Goal: Information Seeking & Learning: Learn about a topic

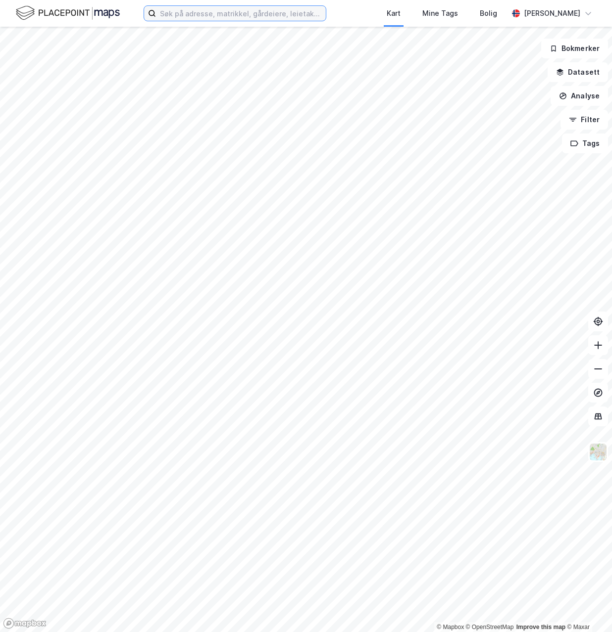
click at [175, 16] on input at bounding box center [241, 13] width 170 height 15
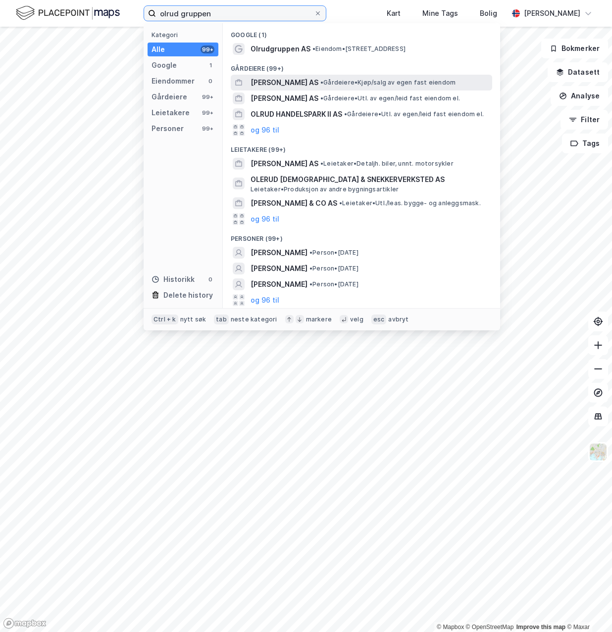
type input "olrud gruppen"
click at [292, 84] on span "[PERSON_NAME] AS" at bounding box center [284, 83] width 68 height 12
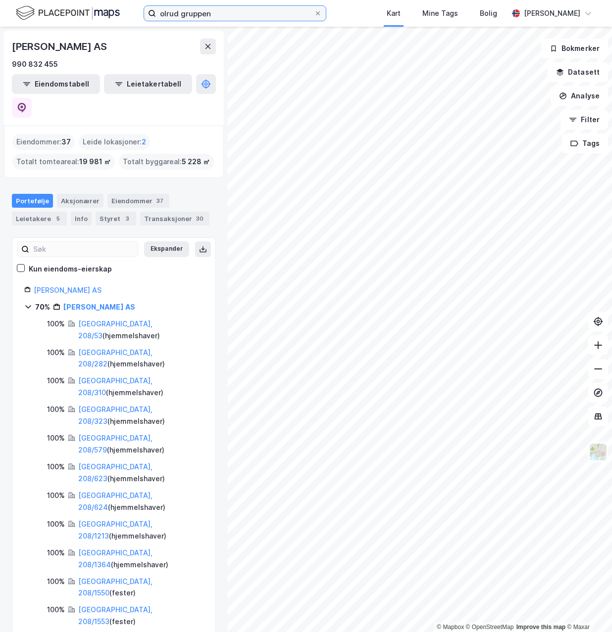
click at [226, 12] on input "olrud gruppen" at bounding box center [235, 13] width 158 height 15
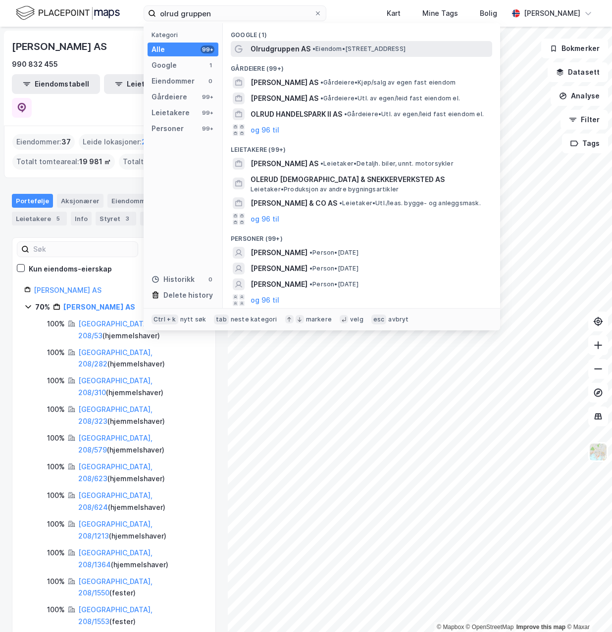
click at [263, 46] on span "Olrudgruppen AS" at bounding box center [280, 49] width 60 height 12
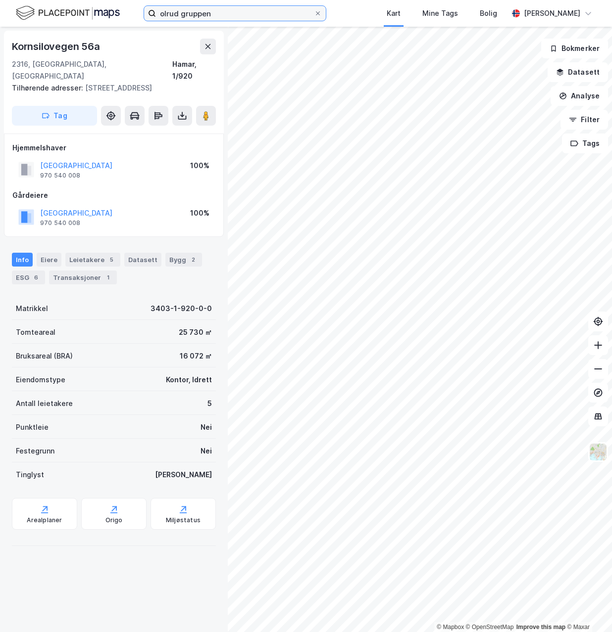
click at [227, 14] on input "olrud gruppen" at bounding box center [235, 13] width 158 height 15
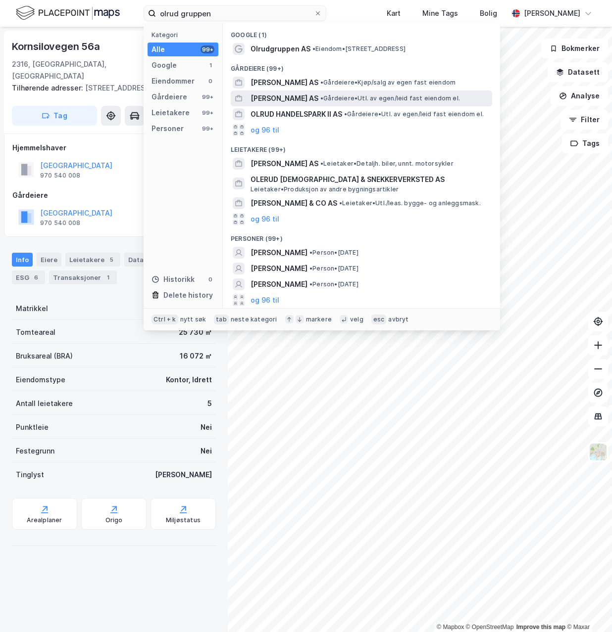
click at [266, 97] on span "[PERSON_NAME] AS" at bounding box center [284, 99] width 68 height 12
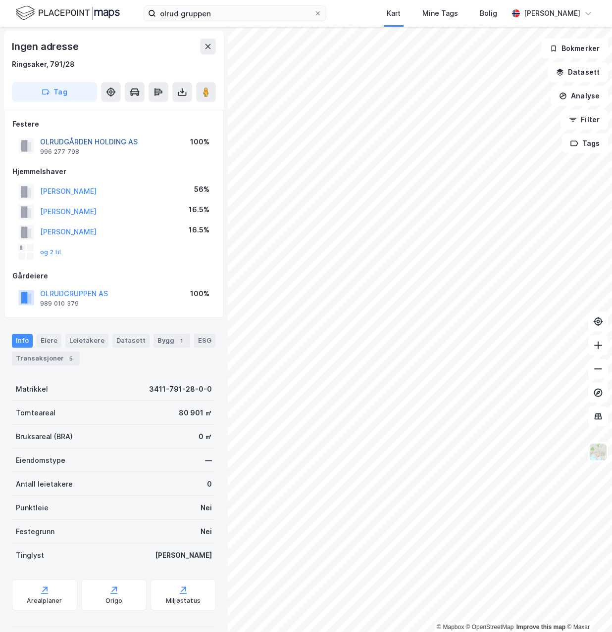
click at [0, 0] on button "OLRUDGÅRDEN HOLDING AS" at bounding box center [0, 0] width 0 height 0
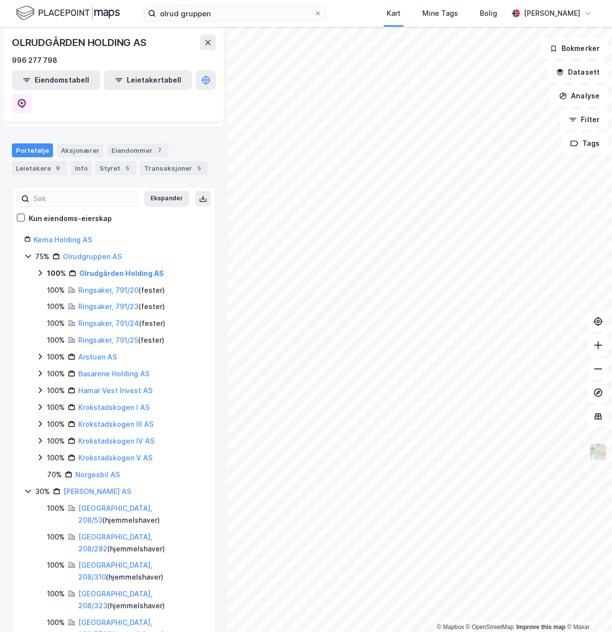
scroll to position [101, 0]
click at [38, 353] on icon at bounding box center [40, 357] width 8 height 8
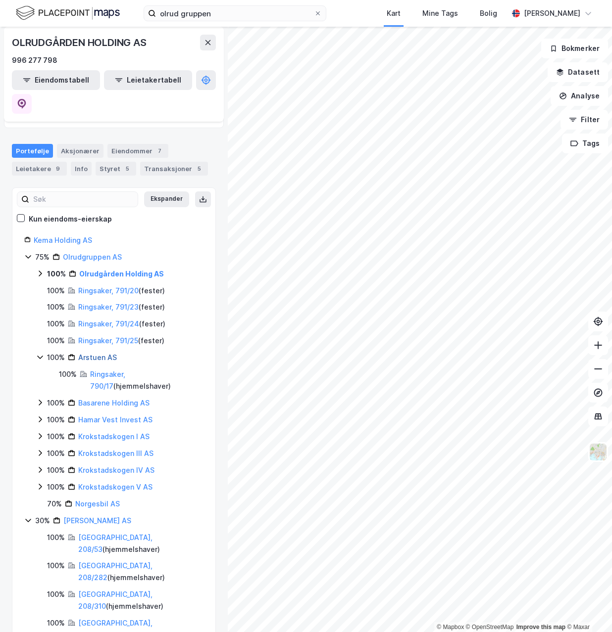
click at [89, 353] on link "Arstuen AS" at bounding box center [97, 357] width 39 height 8
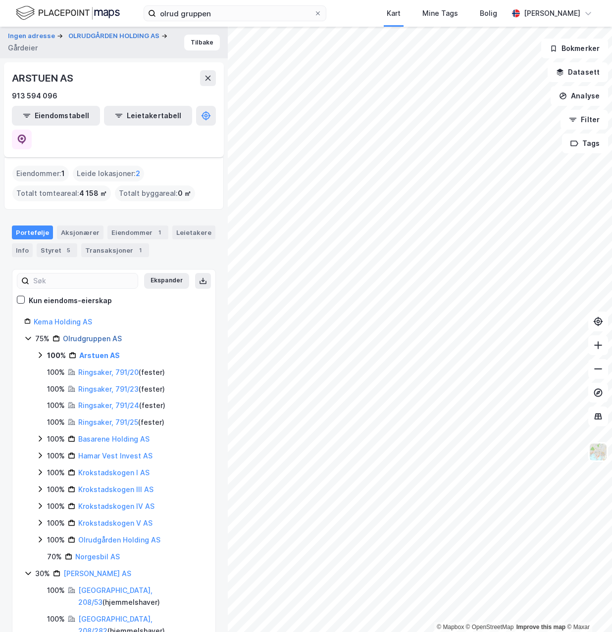
click at [79, 334] on link "Olrudgruppen AS" at bounding box center [92, 338] width 59 height 8
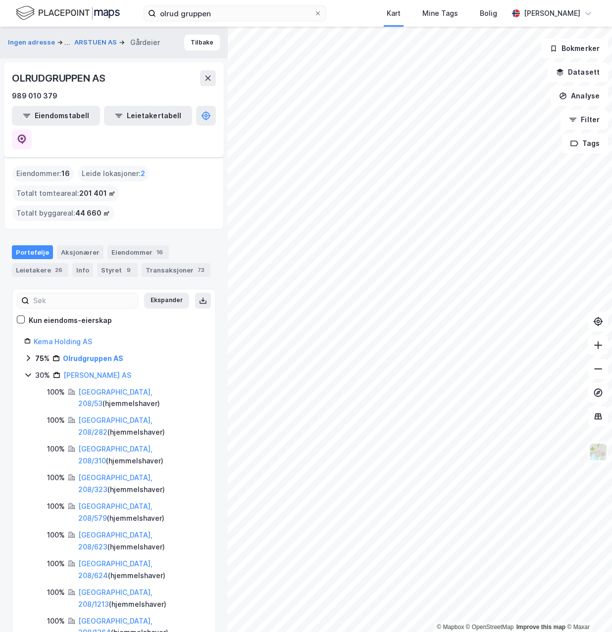
click at [26, 354] on icon at bounding box center [28, 358] width 8 height 8
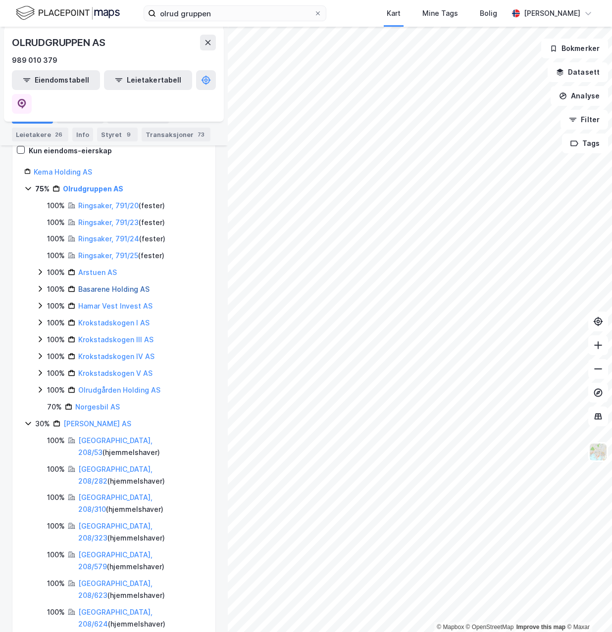
scroll to position [171, 0]
click at [39, 301] on icon at bounding box center [40, 305] width 8 height 8
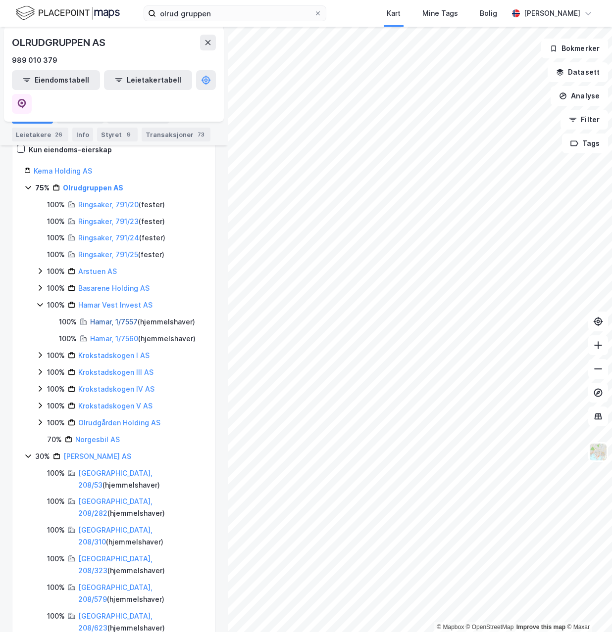
click at [101, 318] on link "Hamar, 1/7557" at bounding box center [113, 322] width 47 height 8
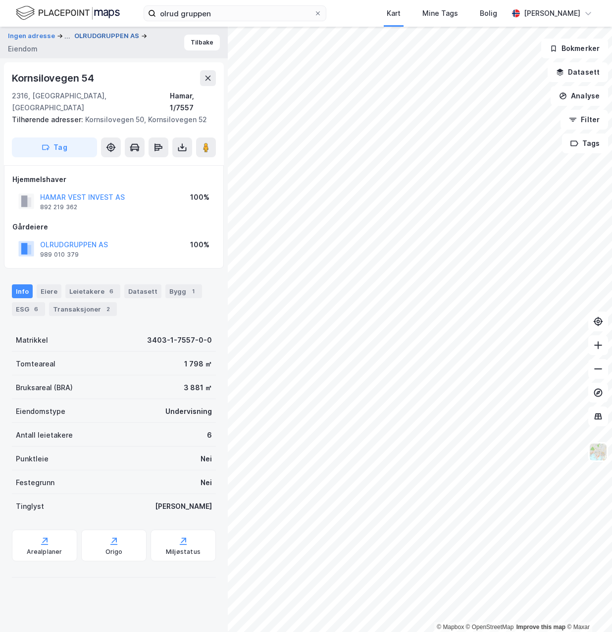
click at [97, 36] on button "OLRUDGRUPPEN AS" at bounding box center [107, 36] width 67 height 10
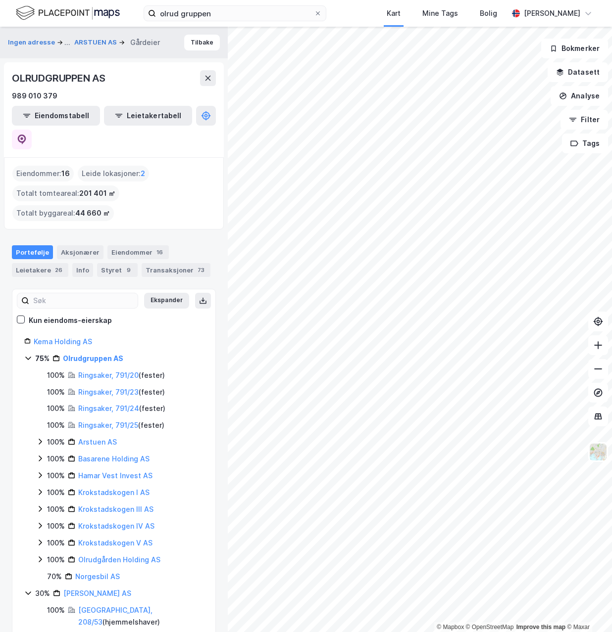
click at [39, 472] on icon at bounding box center [40, 476] width 8 height 8
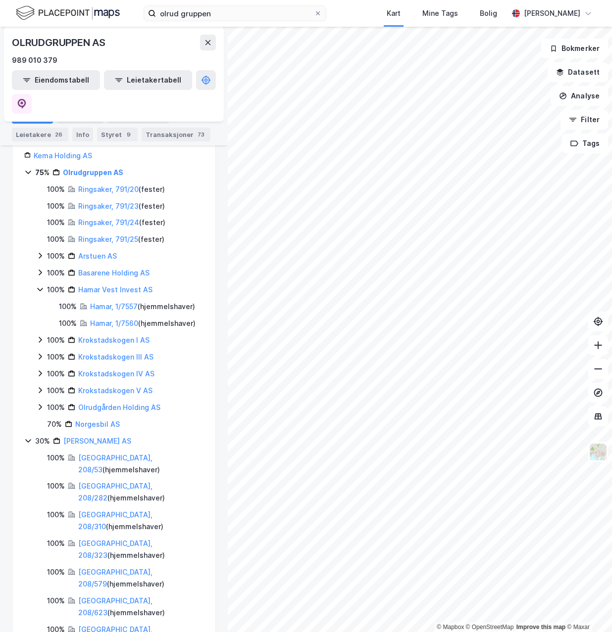
scroll to position [193, 0]
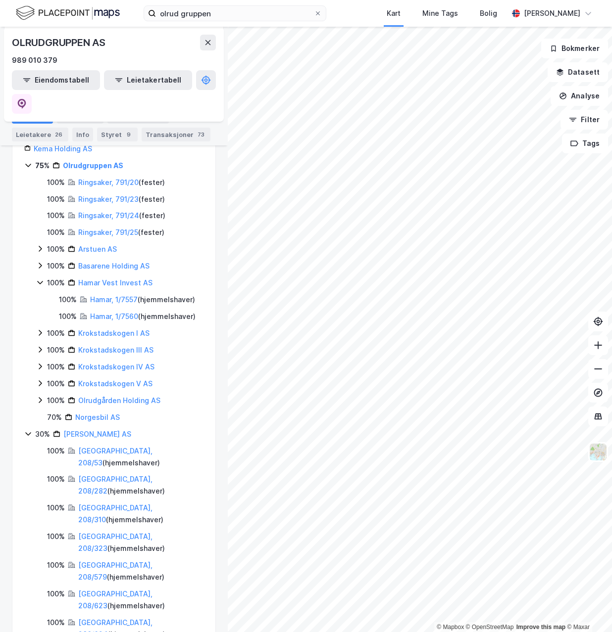
click at [39, 330] on icon at bounding box center [40, 333] width 3 height 6
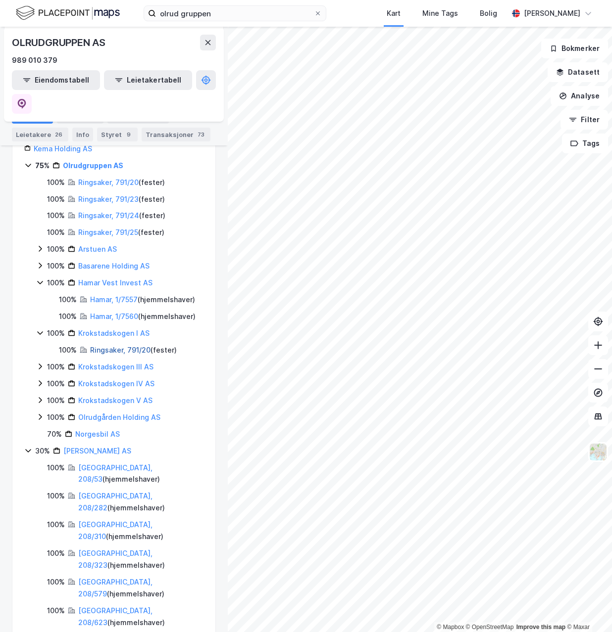
click at [104, 346] on link "Ringsaker, 791/20" at bounding box center [120, 350] width 60 height 8
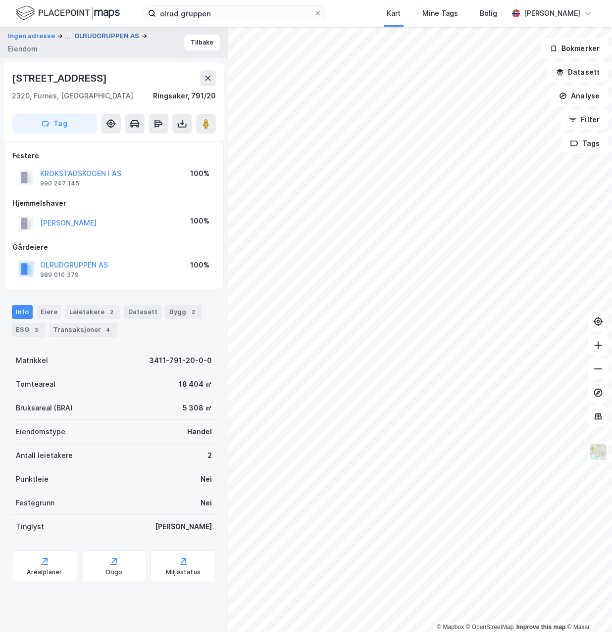
click at [107, 36] on button "OLRUDGRUPPEN AS" at bounding box center [107, 36] width 67 height 10
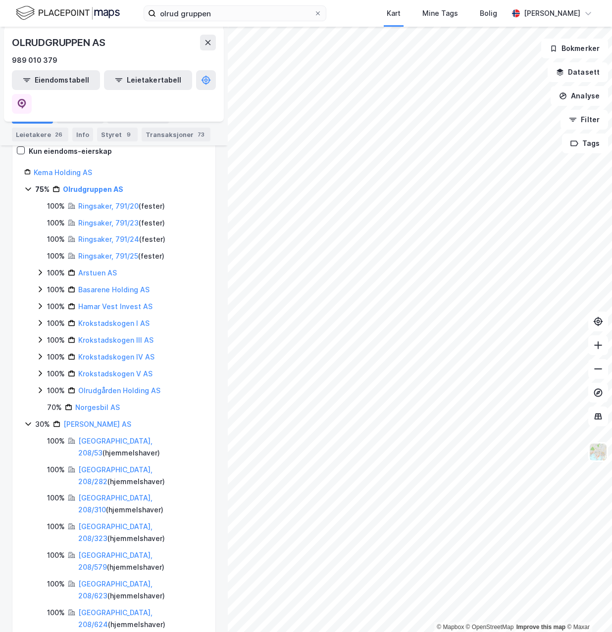
scroll to position [172, 0]
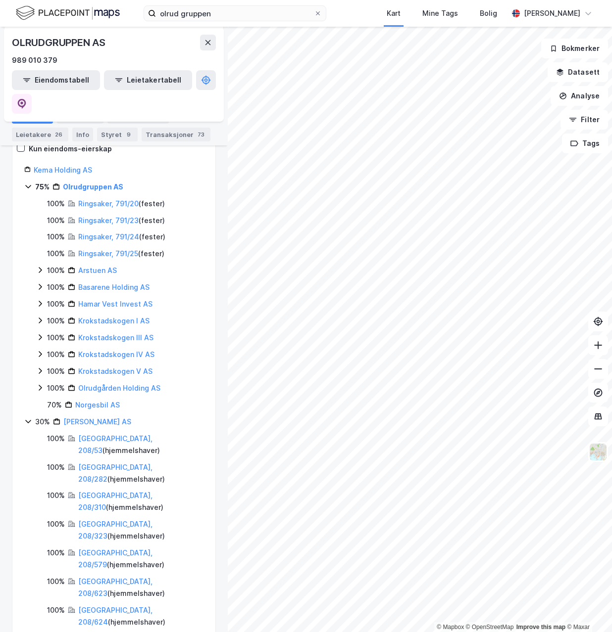
click at [38, 333] on icon at bounding box center [40, 337] width 8 height 8
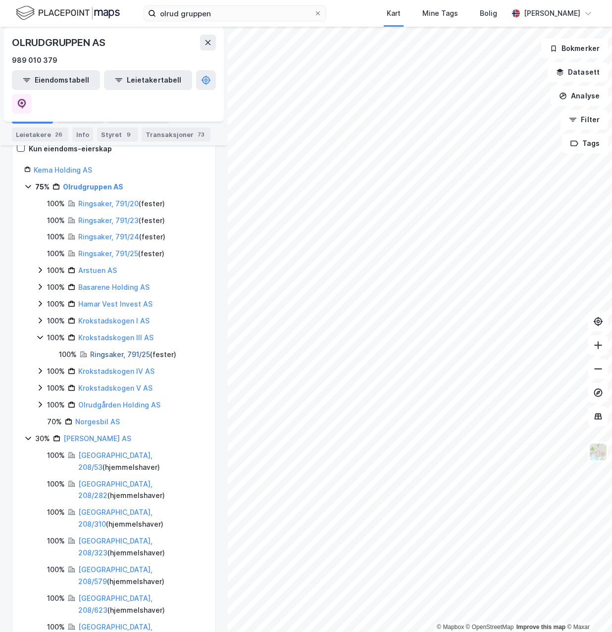
click at [131, 350] on link "Ringsaker, 791/25" at bounding box center [120, 354] width 60 height 8
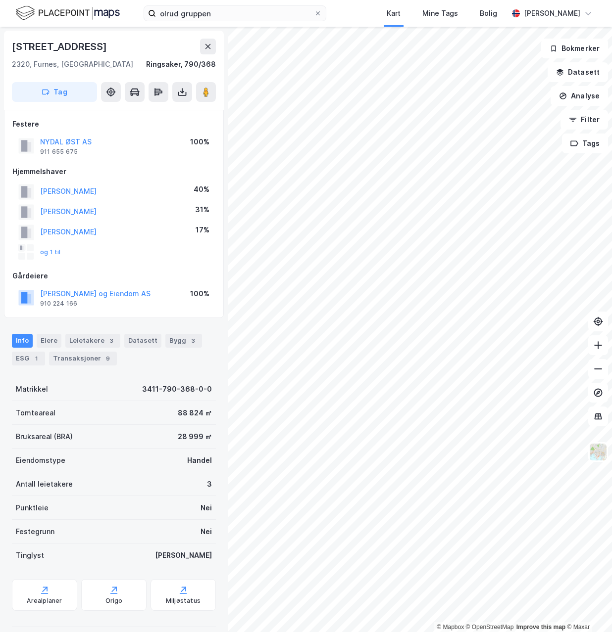
click at [611, 321] on html "olrud gruppen Kart Mine Tags Bolig [PERSON_NAME] © Mapbox © OpenStreetMap Impro…" at bounding box center [306, 316] width 612 height 632
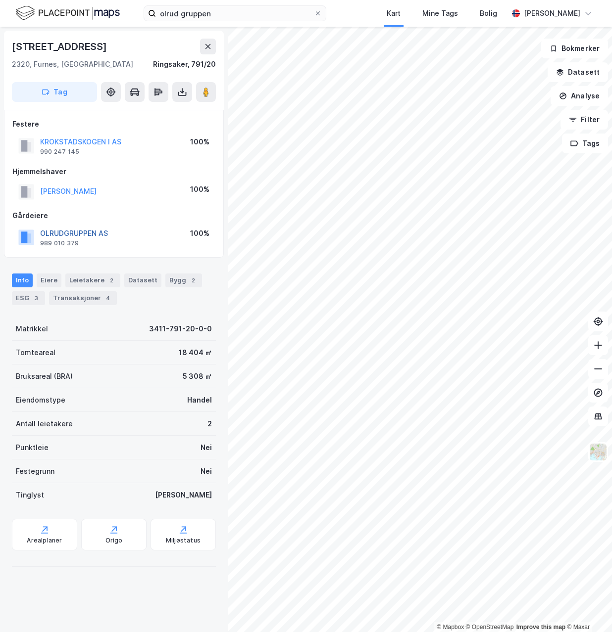
click at [0, 0] on button "OLRUDGRUPPEN AS" at bounding box center [0, 0] width 0 height 0
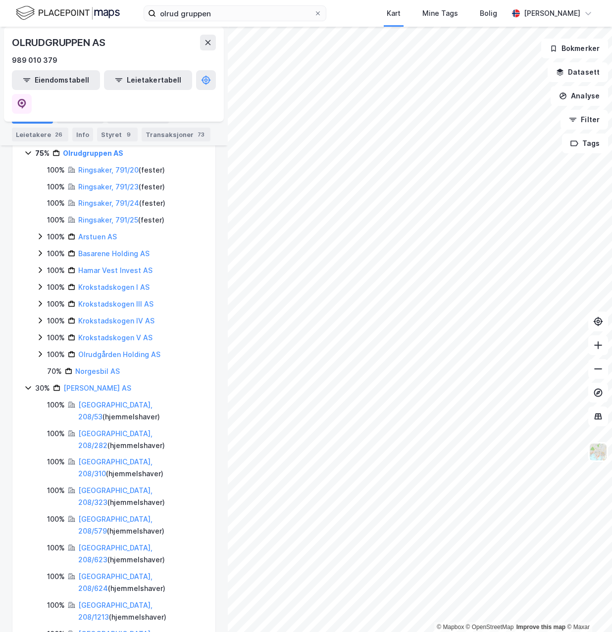
scroll to position [268, 0]
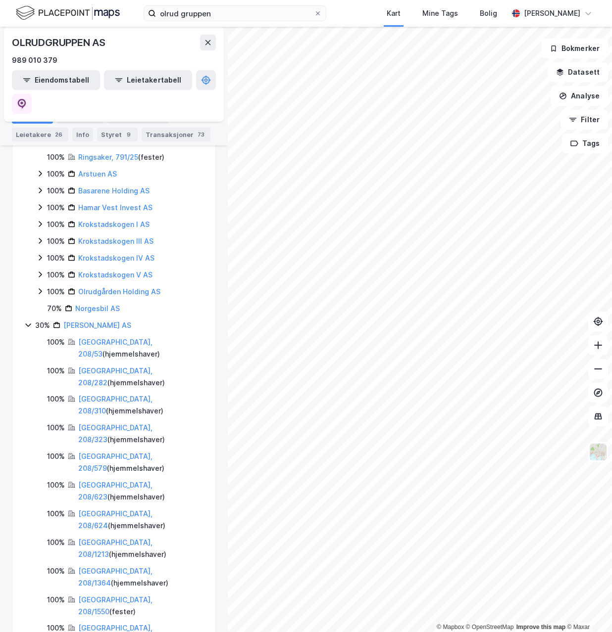
click at [39, 287] on icon at bounding box center [40, 291] width 8 height 8
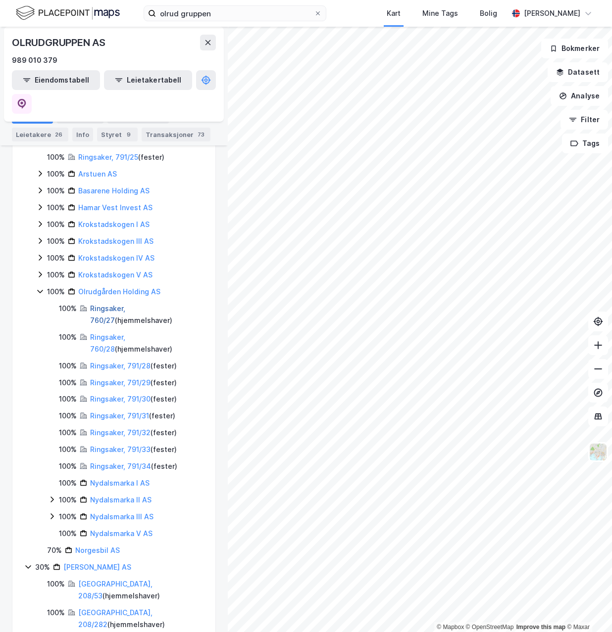
click at [104, 304] on link "Ringsaker, 760/27" at bounding box center [107, 314] width 35 height 20
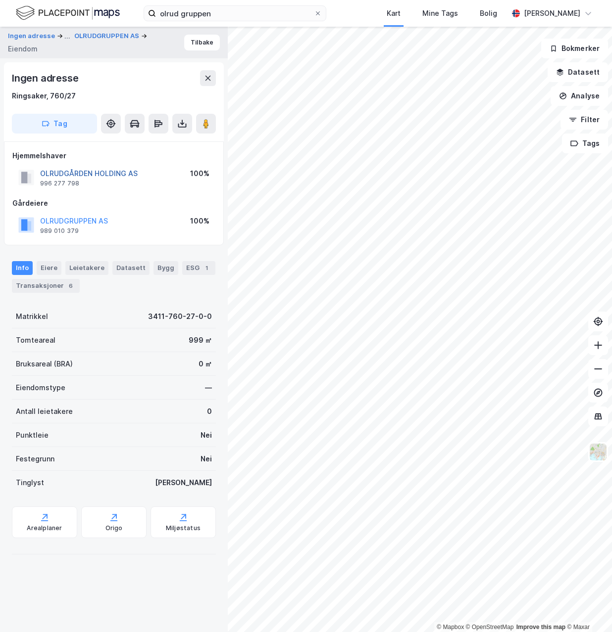
click at [0, 0] on button "OLRUDGÅRDEN HOLDING AS" at bounding box center [0, 0] width 0 height 0
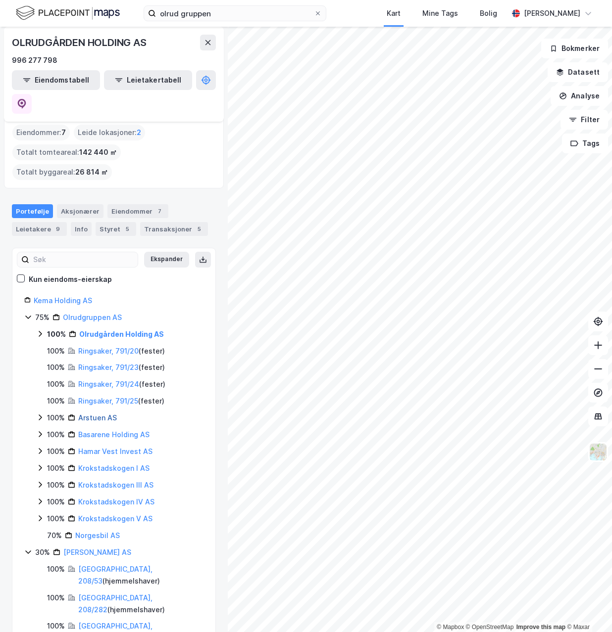
scroll to position [48, 0]
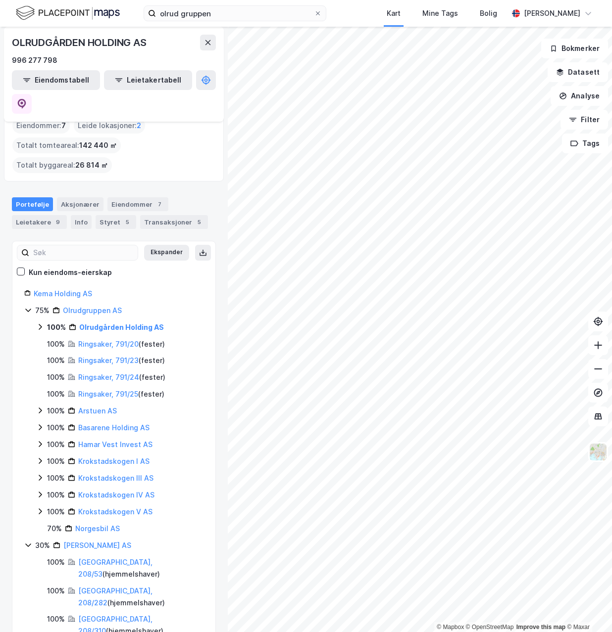
click at [38, 323] on icon at bounding box center [40, 327] width 8 height 8
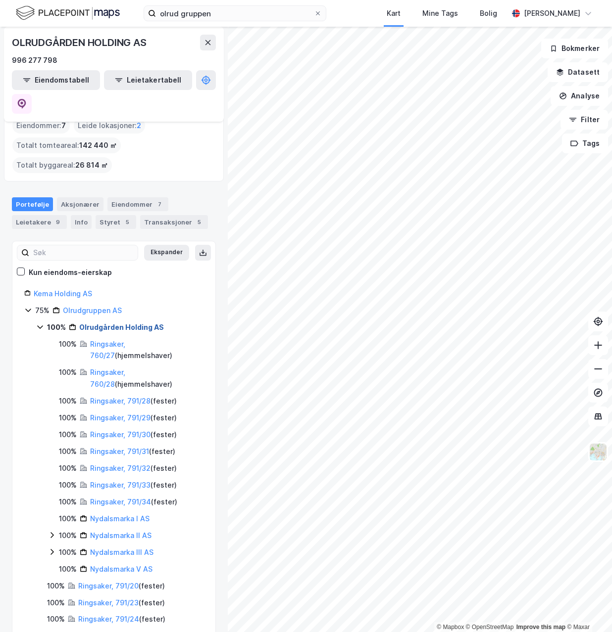
click at [132, 323] on link "Olrudgården Holding AS" at bounding box center [121, 327] width 85 height 8
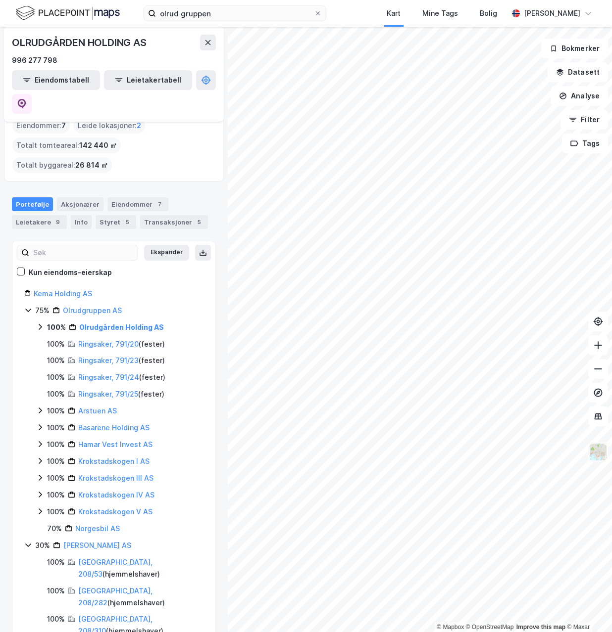
click at [594, 448] on div "© Mapbox © OpenStreetMap Improve this map © Maxar Ingen adresse Gårdeier Tilbak…" at bounding box center [306, 330] width 612 height 606
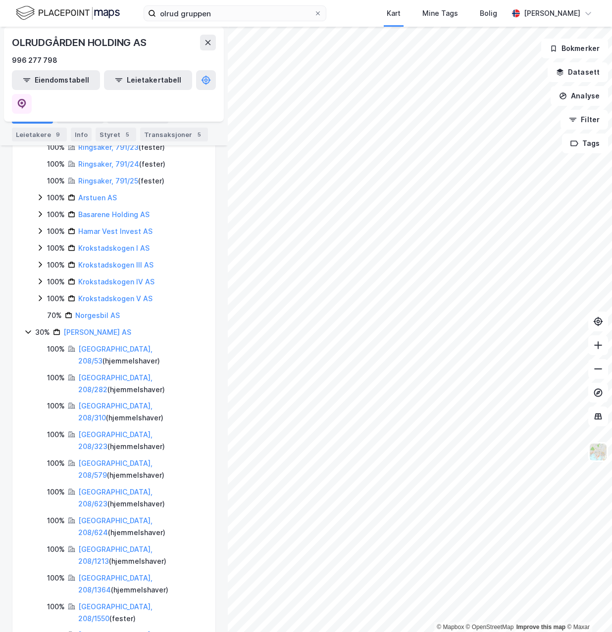
scroll to position [260, 0]
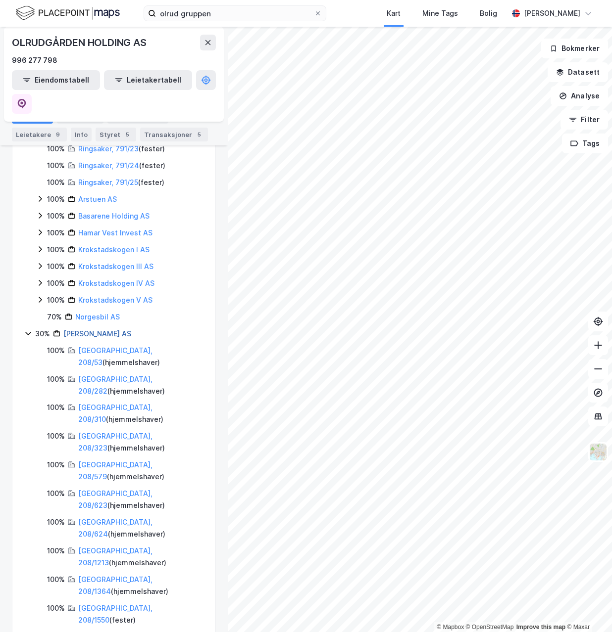
click at [106, 330] on link "[PERSON_NAME] AS" at bounding box center [97, 334] width 68 height 8
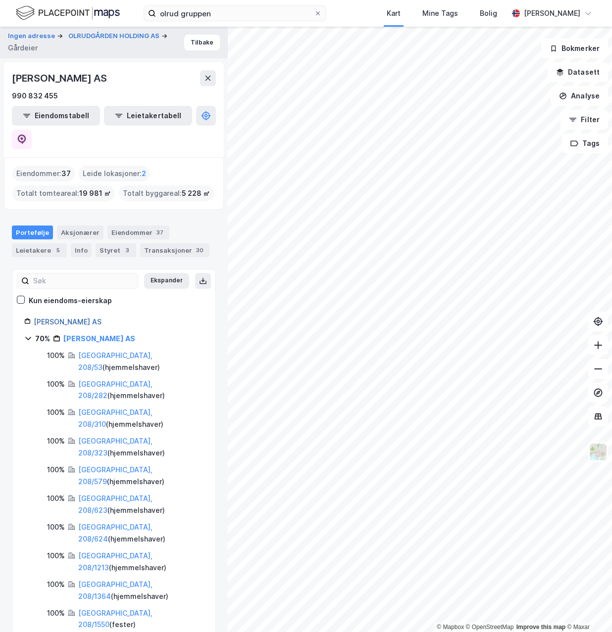
click at [77, 318] on link "[PERSON_NAME] AS" at bounding box center [68, 322] width 68 height 8
click at [107, 37] on button "[PERSON_NAME] AS" at bounding box center [107, 36] width 67 height 10
click at [107, 37] on button "OLRUDGÅRDEN HOLDING AS" at bounding box center [114, 36] width 93 height 10
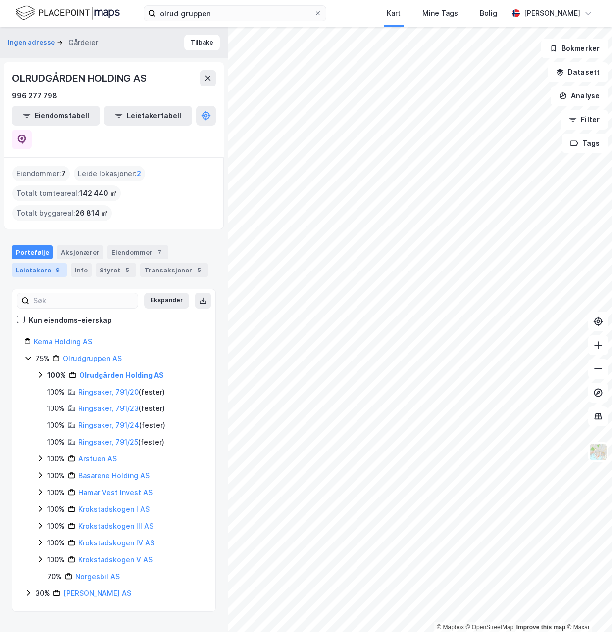
click at [48, 263] on div "Leietakere 9" at bounding box center [39, 270] width 55 height 14
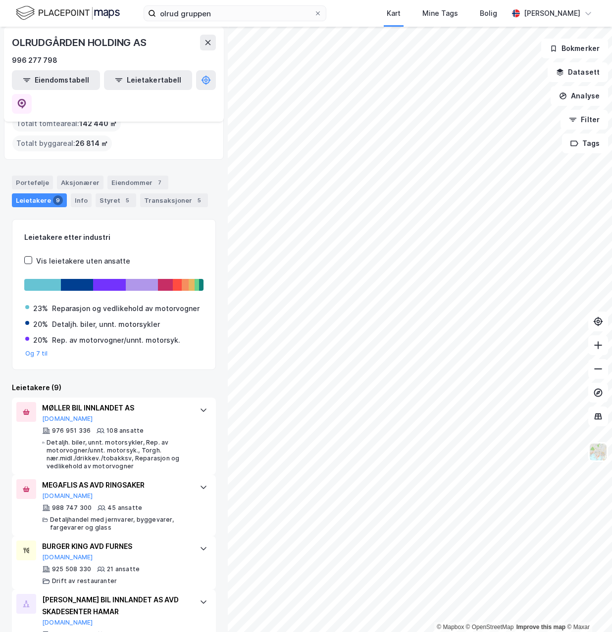
scroll to position [51, 0]
